Goal: Navigation & Orientation: Go to known website

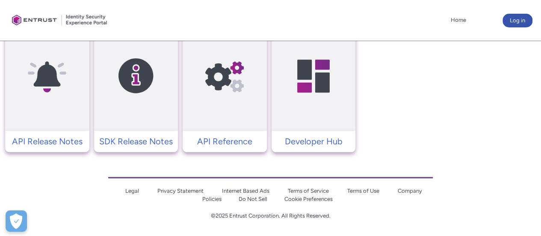
scroll to position [203, 0]
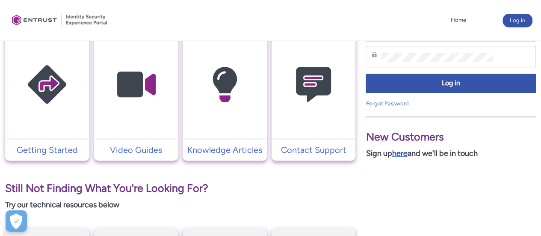
click at [404, 154] on link "here" at bounding box center [399, 152] width 15 height 9
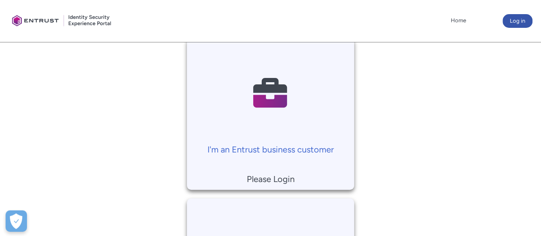
scroll to position [214, 0]
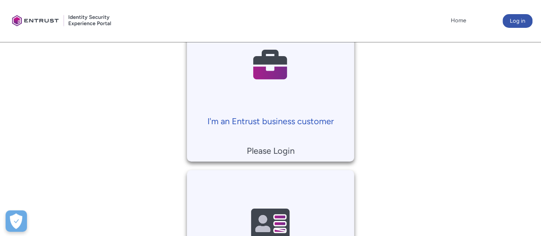
click at [297, 118] on p "I'm an Entrust business customer" at bounding box center [270, 121] width 159 height 13
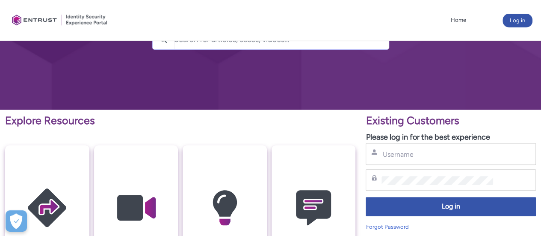
scroll to position [74, 0]
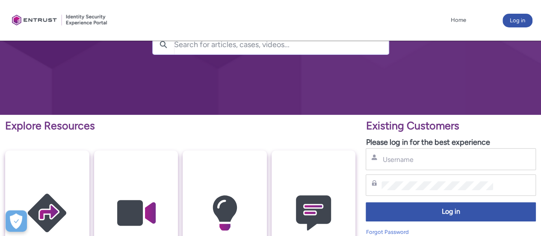
click at [32, 14] on div at bounding box center [60, 20] width 103 height 32
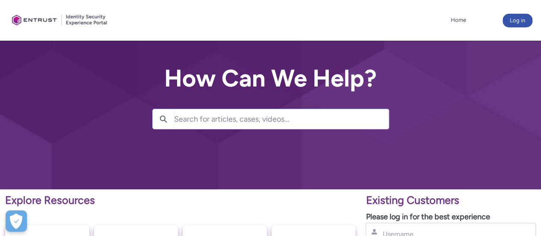
click at [20, 17] on div at bounding box center [60, 20] width 103 height 32
click at [42, 18] on div at bounding box center [60, 20] width 103 height 32
click at [15, 16] on div at bounding box center [60, 20] width 103 height 32
